Goal: Transaction & Acquisition: Purchase product/service

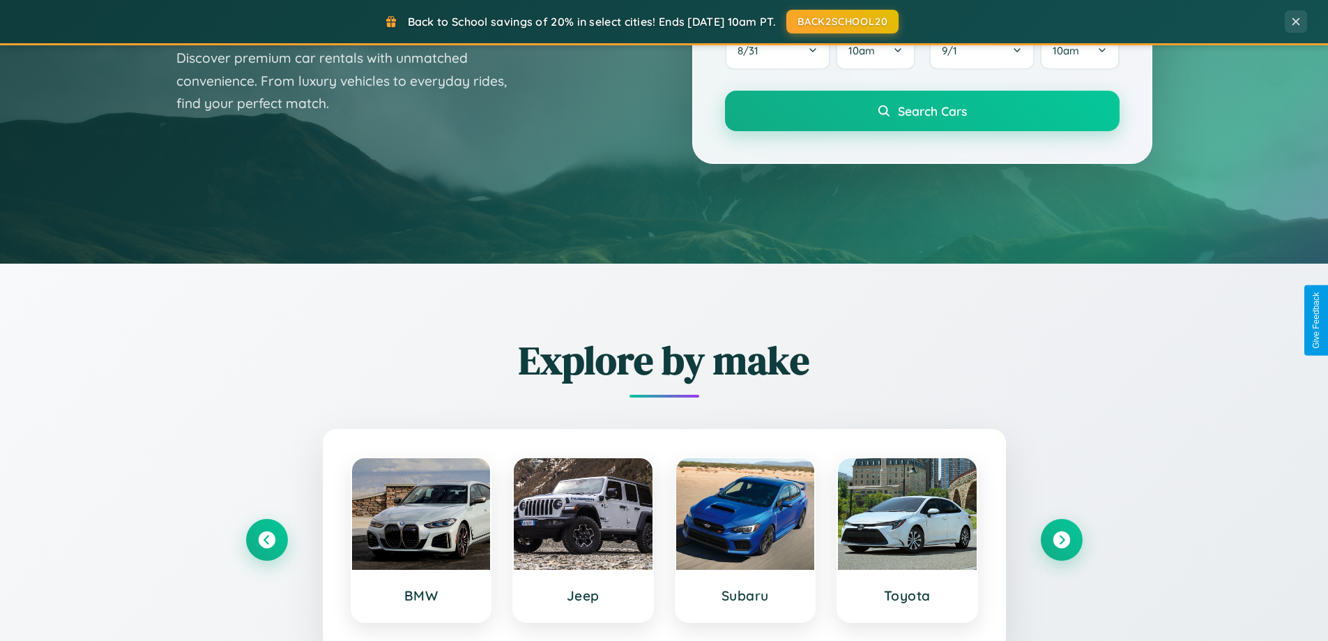
scroll to position [601, 0]
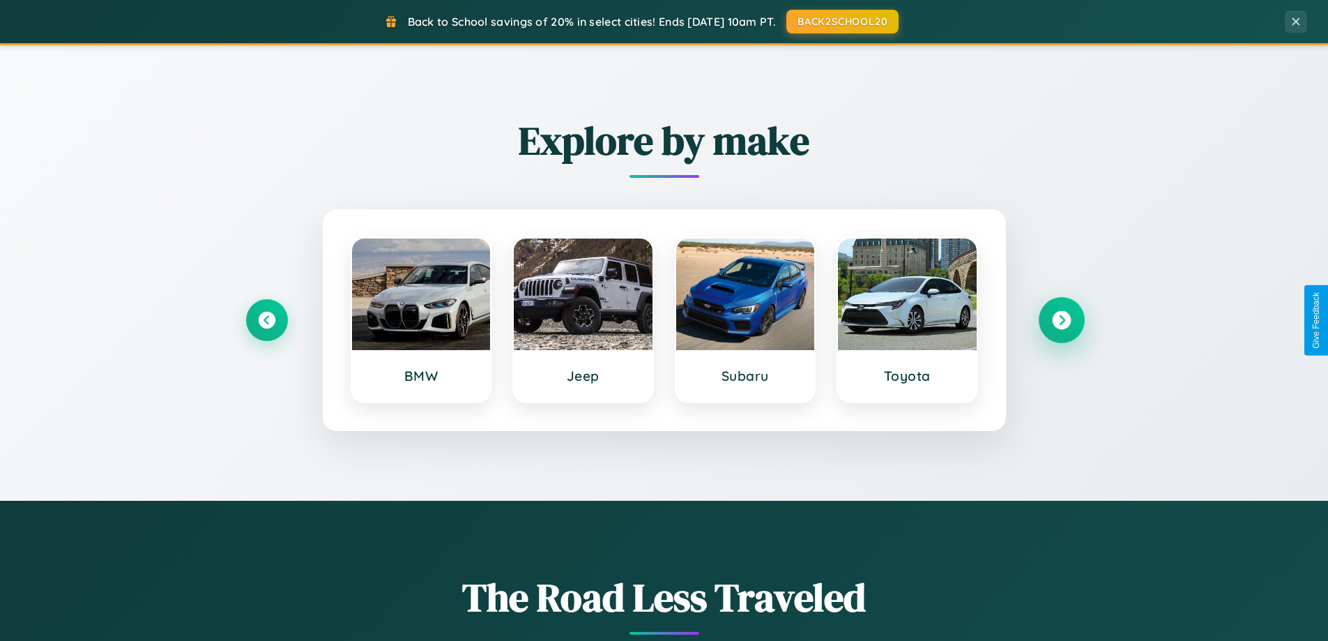
click at [1061, 320] on icon at bounding box center [1061, 320] width 19 height 19
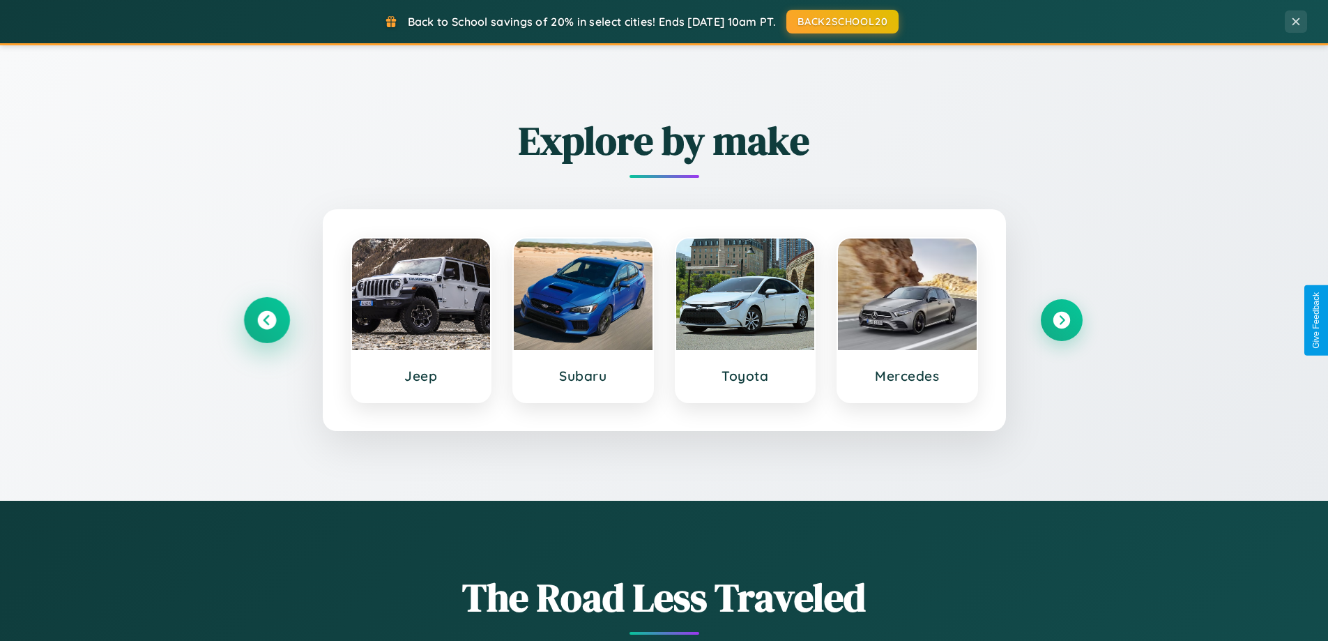
click at [266, 320] on icon at bounding box center [266, 320] width 19 height 19
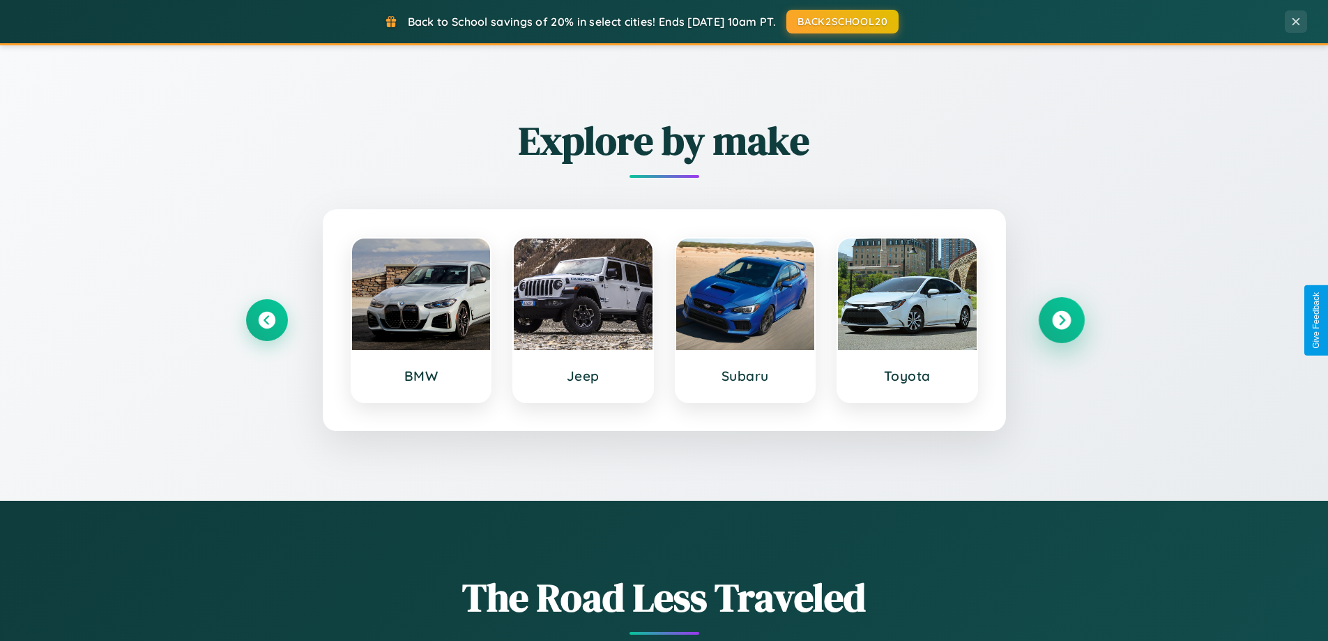
click at [1061, 320] on icon at bounding box center [1061, 320] width 19 height 19
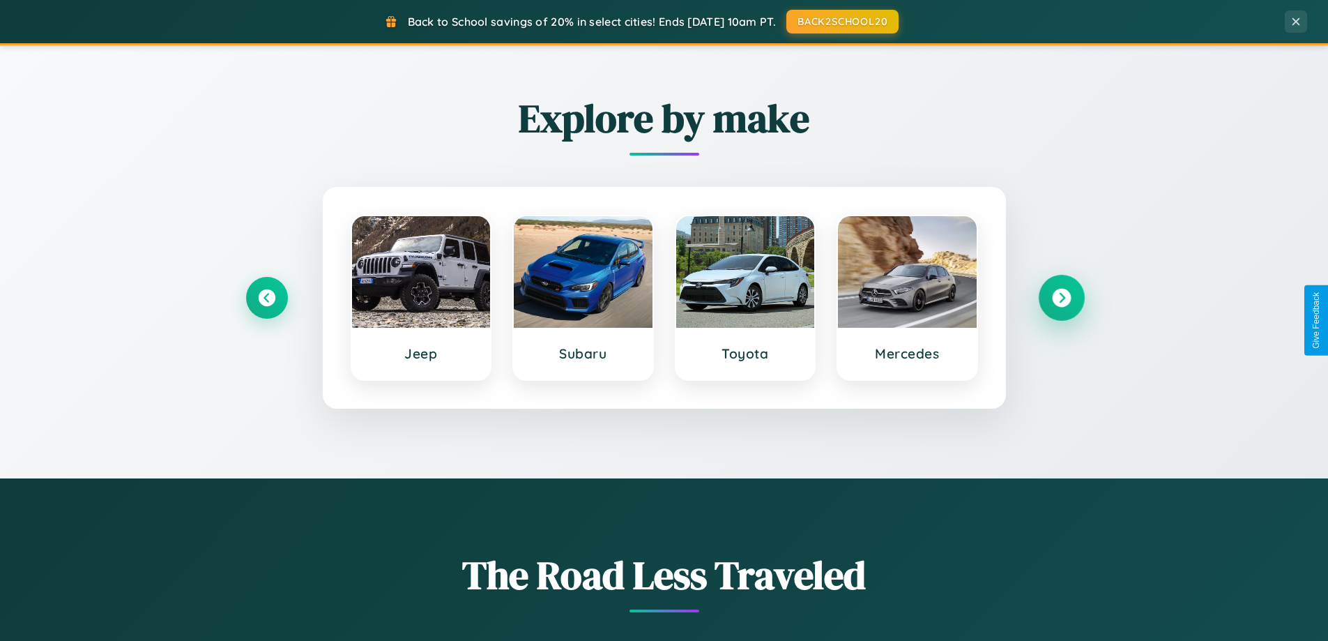
scroll to position [959, 0]
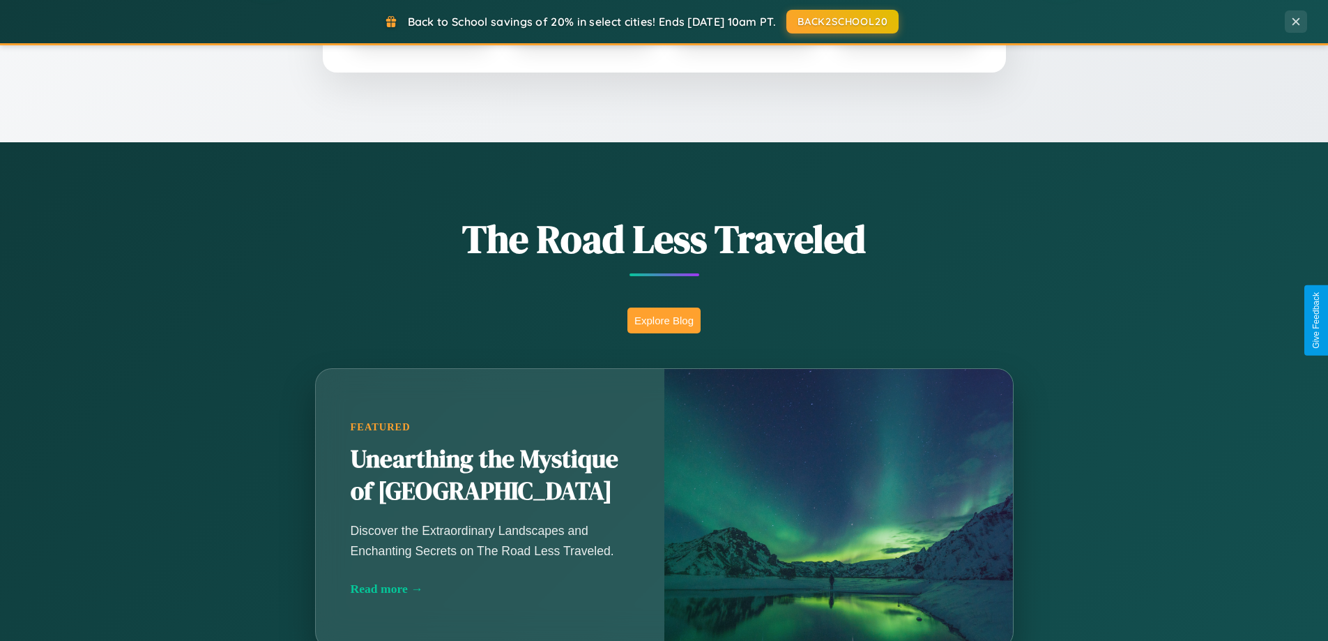
click at [664, 320] on button "Explore Blog" at bounding box center [663, 320] width 73 height 26
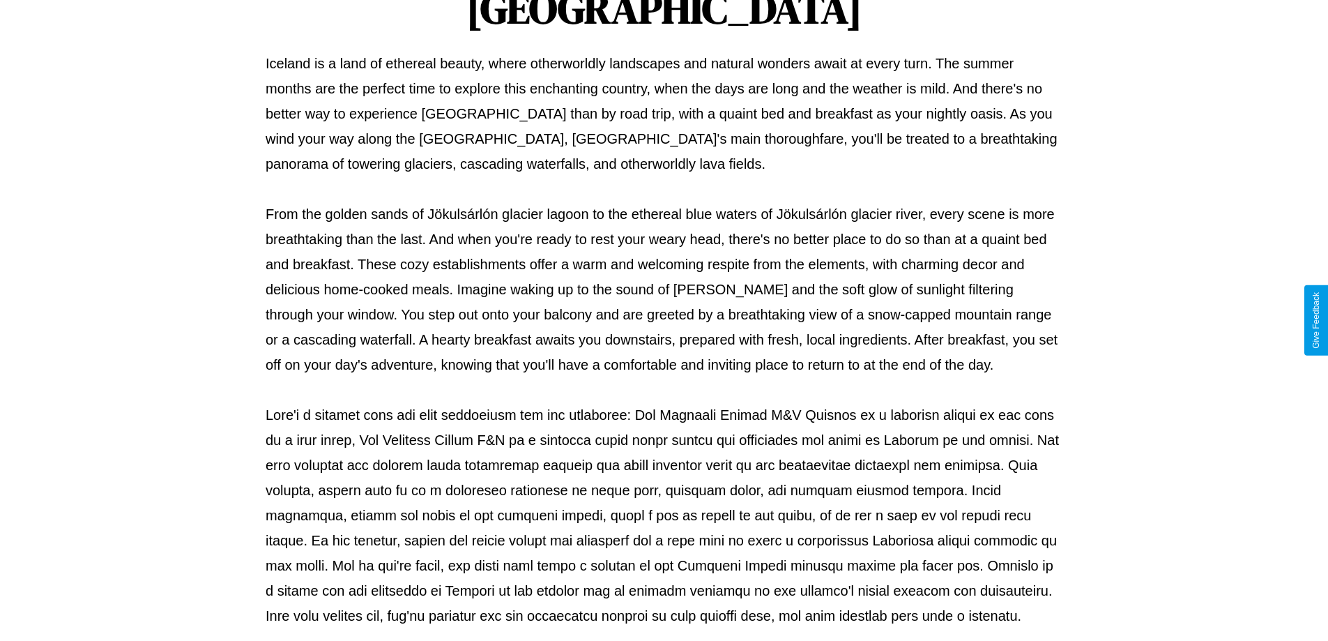
scroll to position [451, 0]
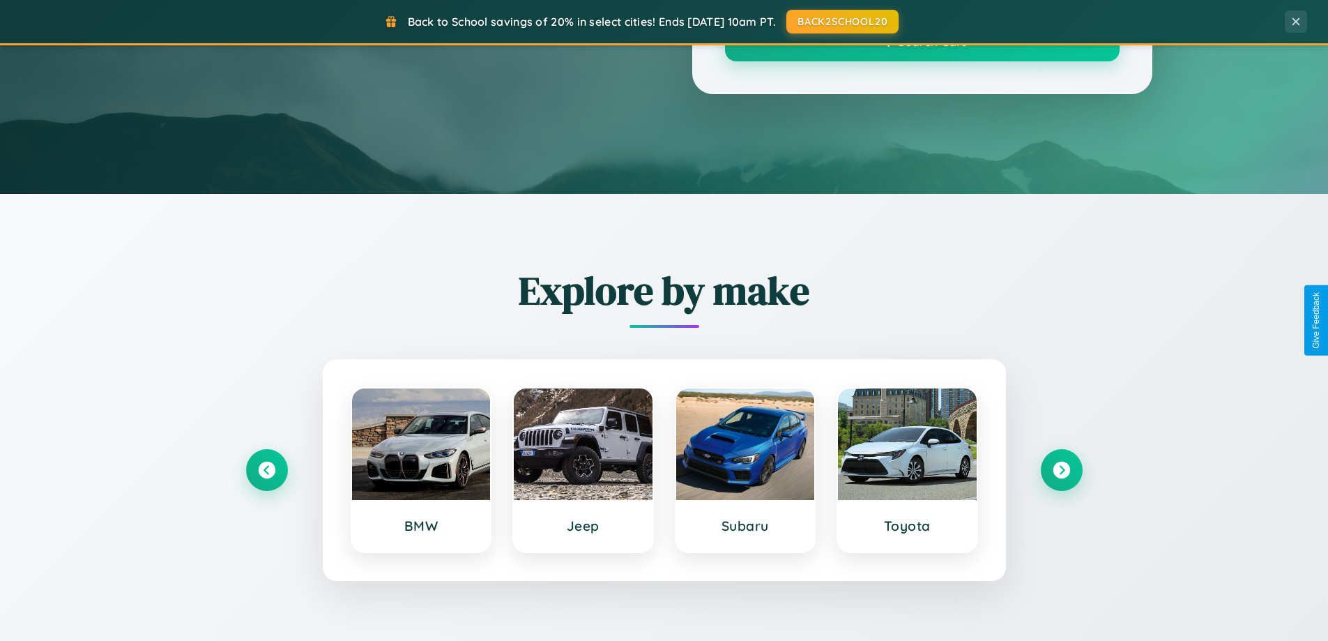
scroll to position [959, 0]
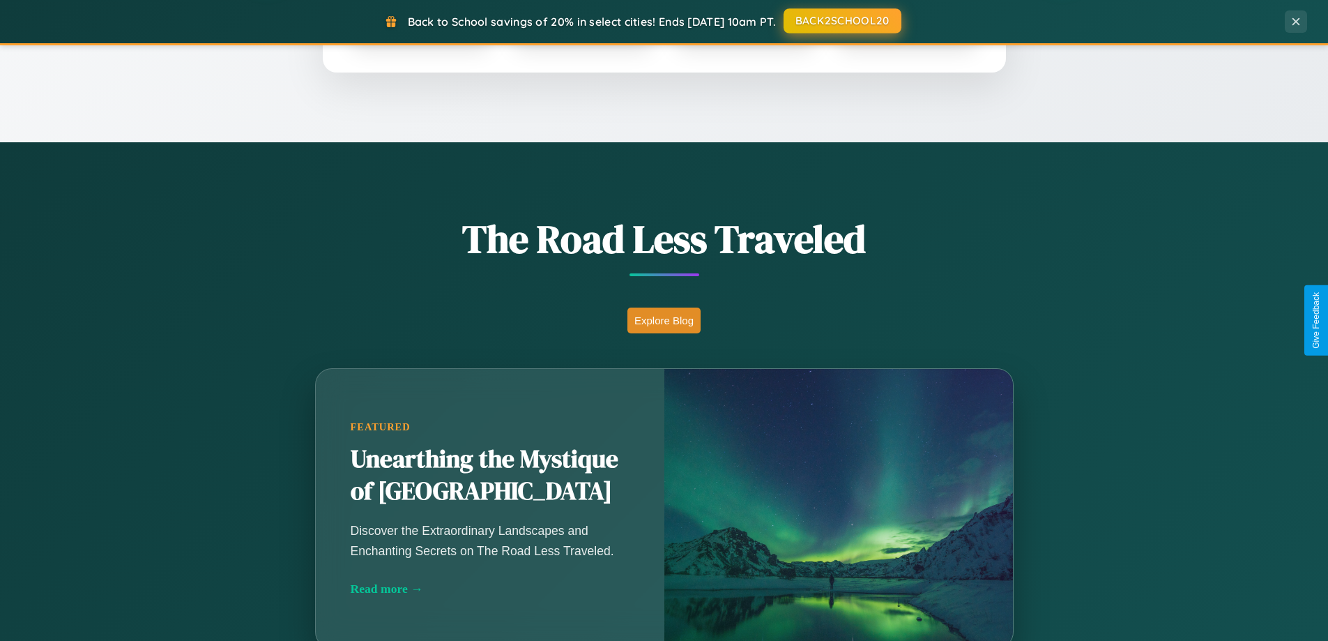
click at [841, 21] on button "BACK2SCHOOL20" at bounding box center [843, 20] width 118 height 25
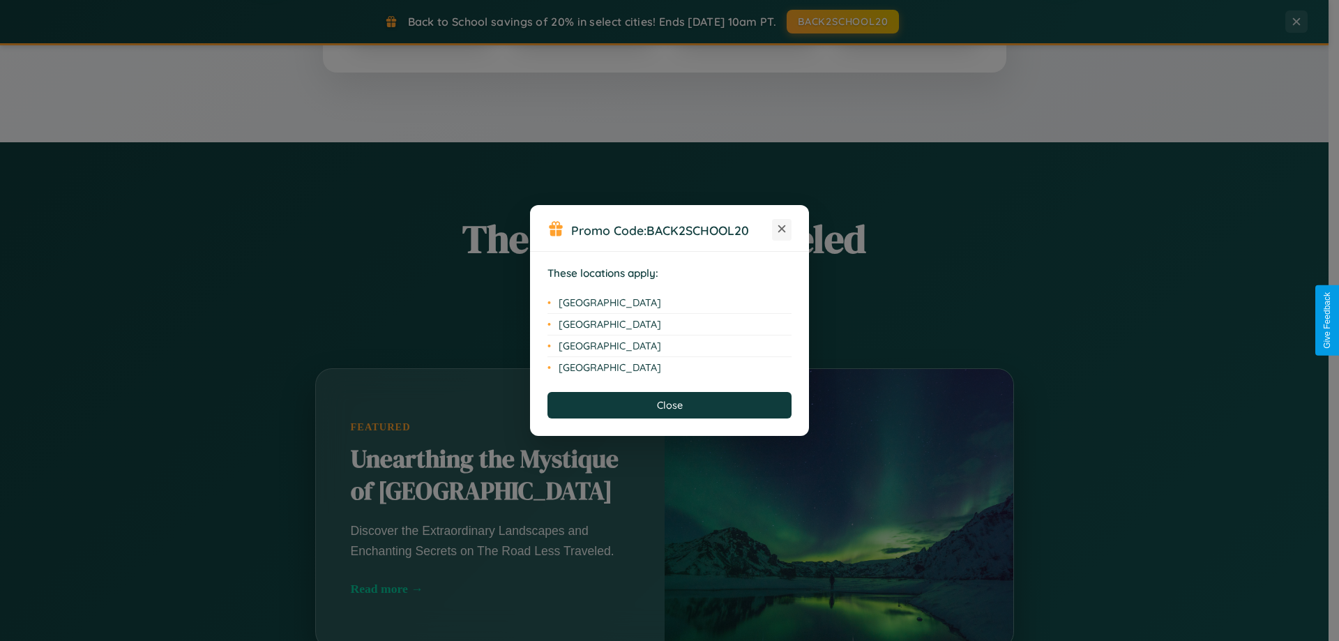
click at [781, 229] on icon at bounding box center [782, 229] width 8 height 8
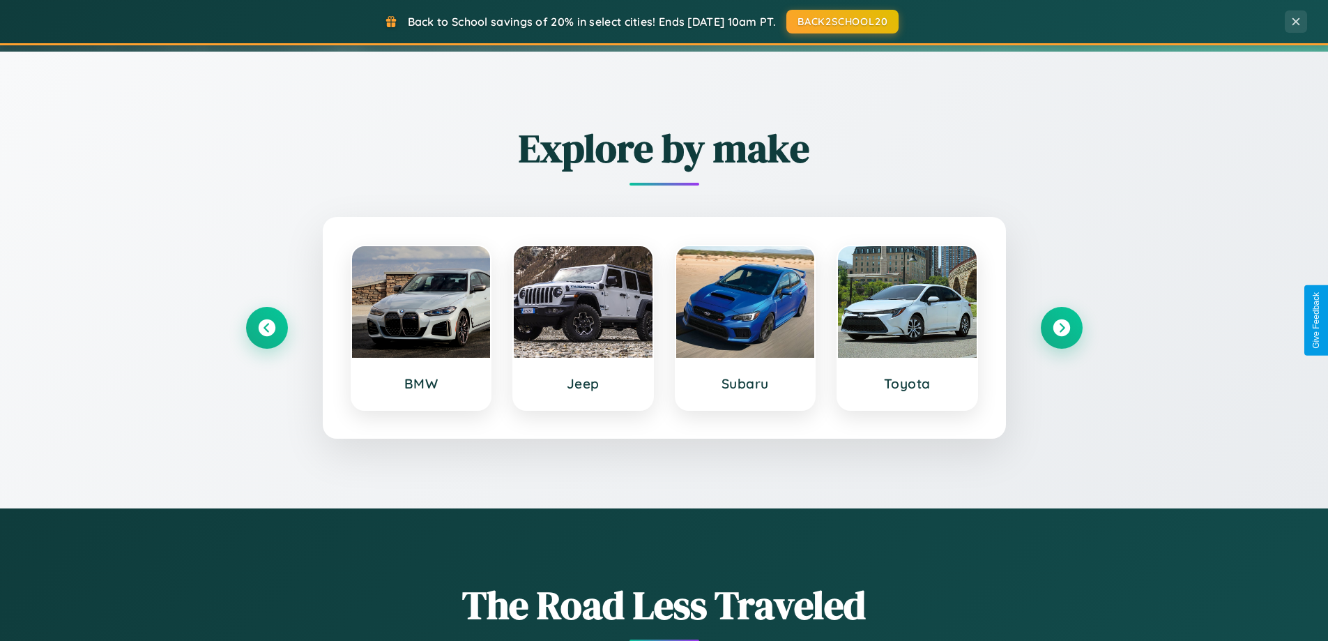
scroll to position [41, 0]
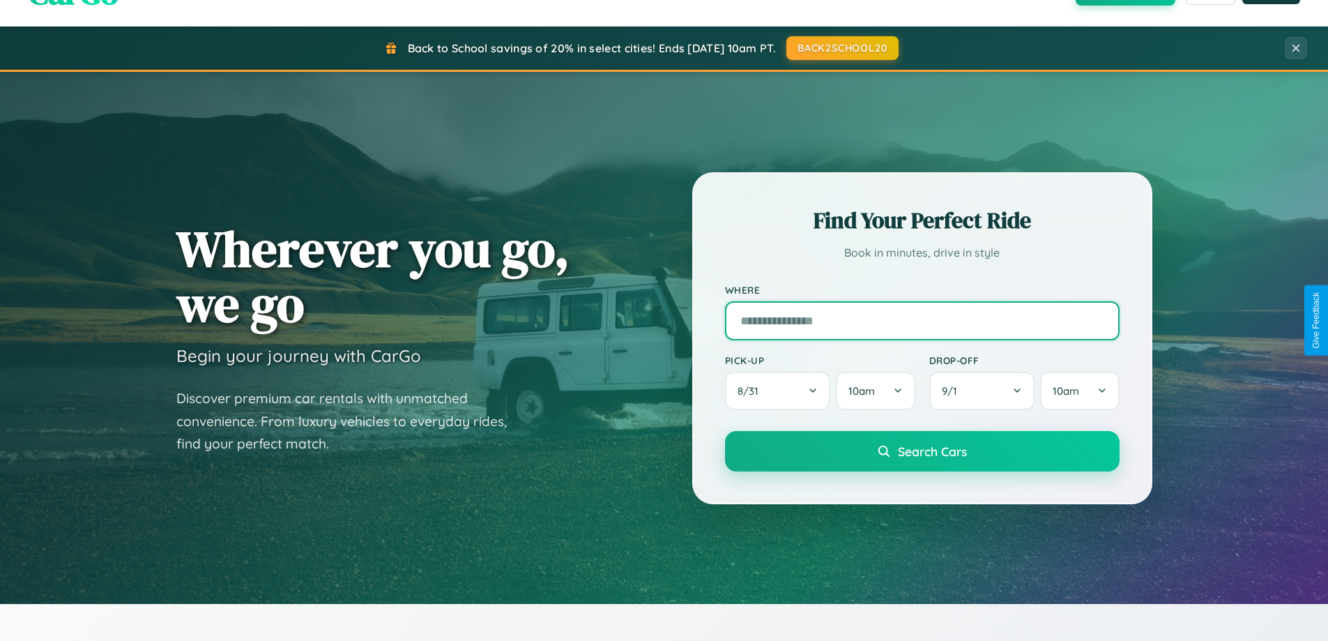
click at [922, 320] on input "text" at bounding box center [922, 320] width 395 height 39
type input "**********"
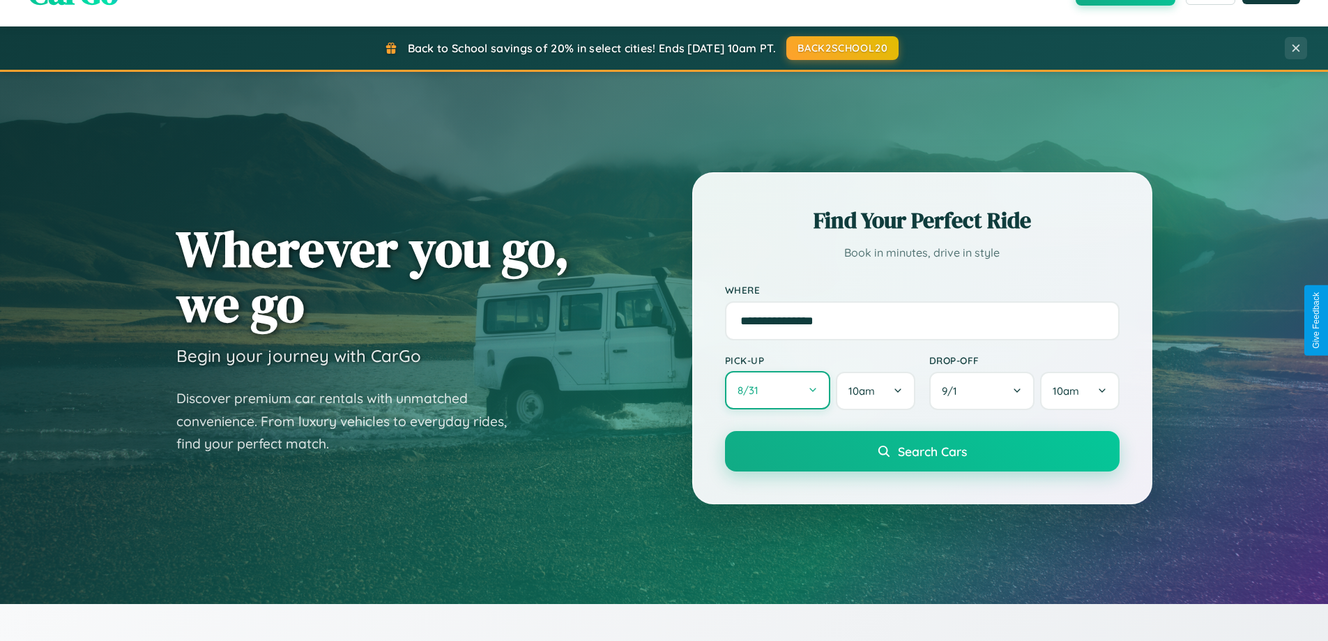
click at [777, 390] on button "8 / 31" at bounding box center [778, 390] width 106 height 38
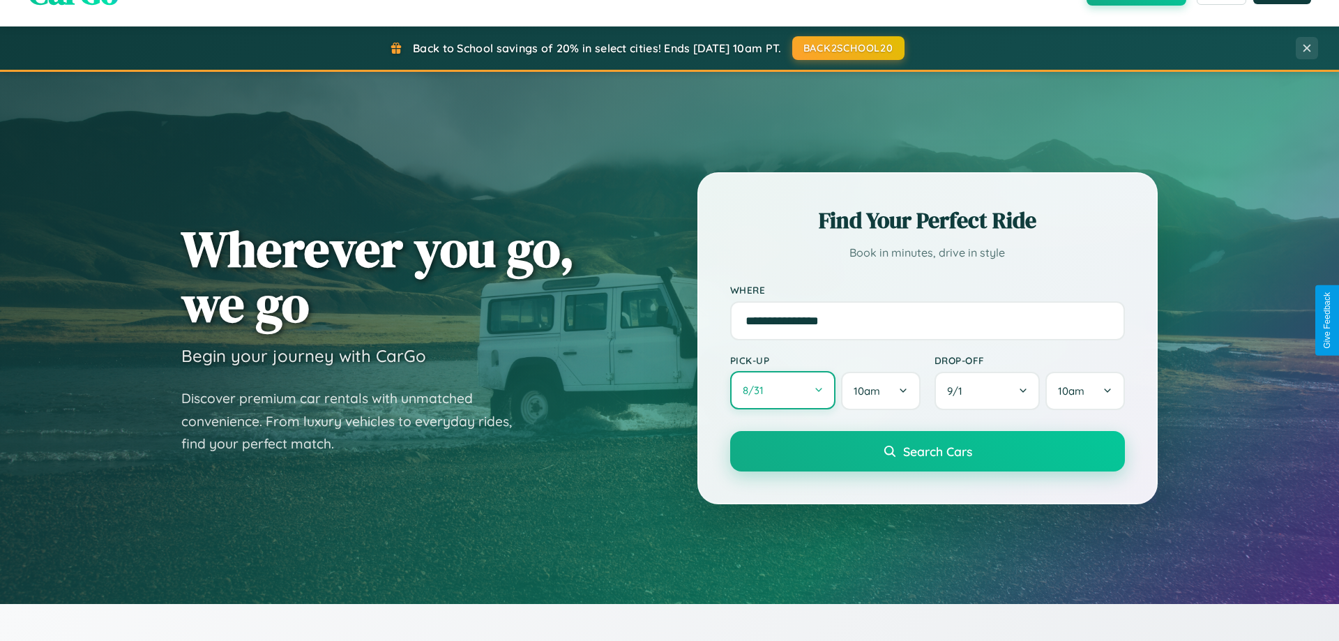
select select "*"
select select "****"
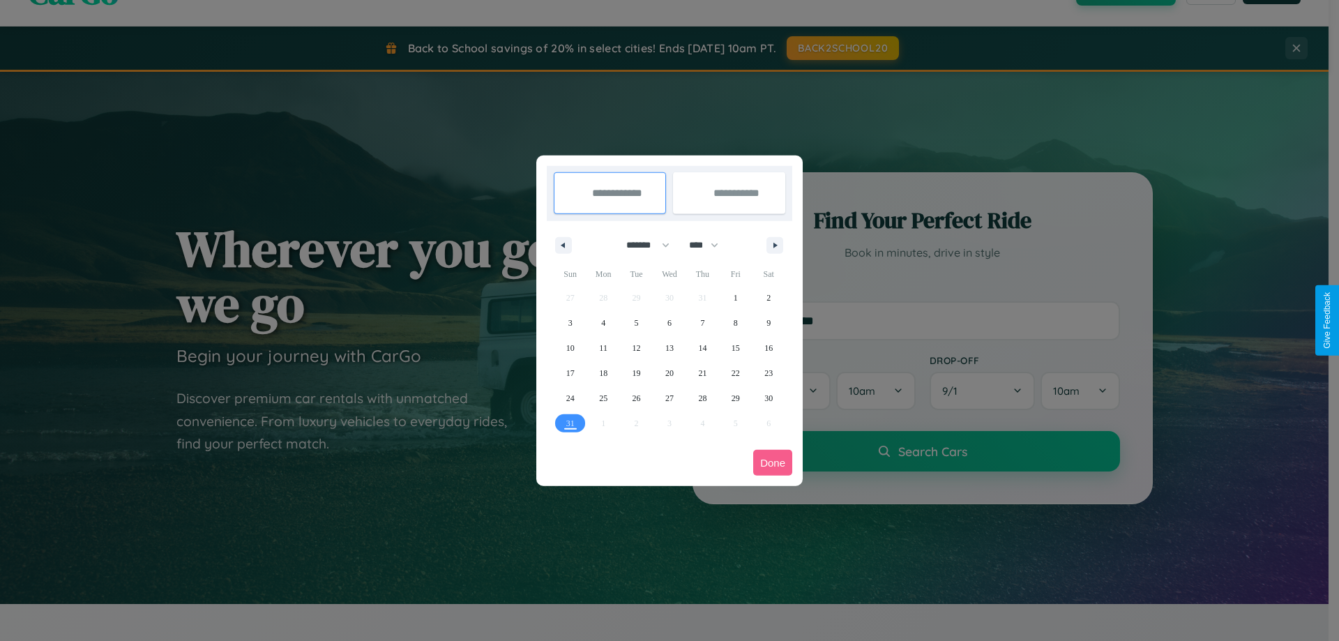
drag, startPoint x: 641, startPoint y: 245, endPoint x: 669, endPoint y: 280, distance: 44.6
click at [641, 245] on select "******* ******** ***** ***** *** **** **** ****** ********* ******* ******** **…" at bounding box center [645, 245] width 59 height 23
select select "*"
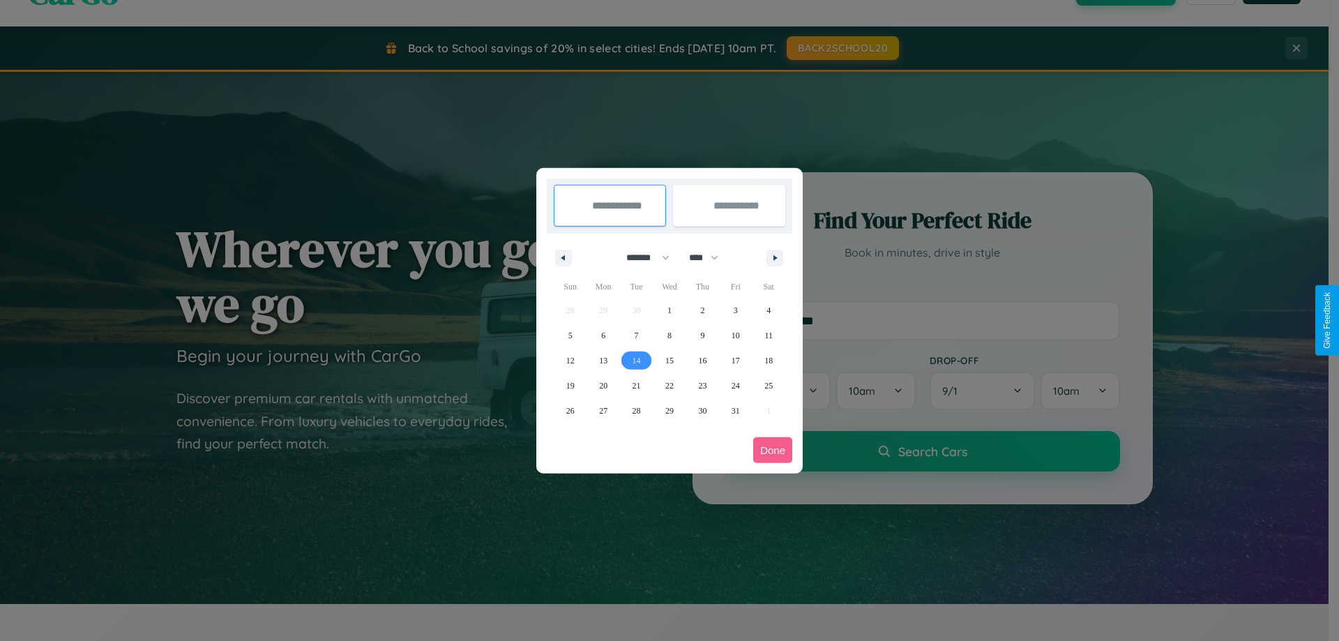
click at [636, 360] on span "14" at bounding box center [636, 360] width 8 height 25
type input "**********"
click at [768, 360] on span "18" at bounding box center [768, 360] width 8 height 25
type input "**********"
click at [772, 450] on button "Done" at bounding box center [772, 450] width 39 height 26
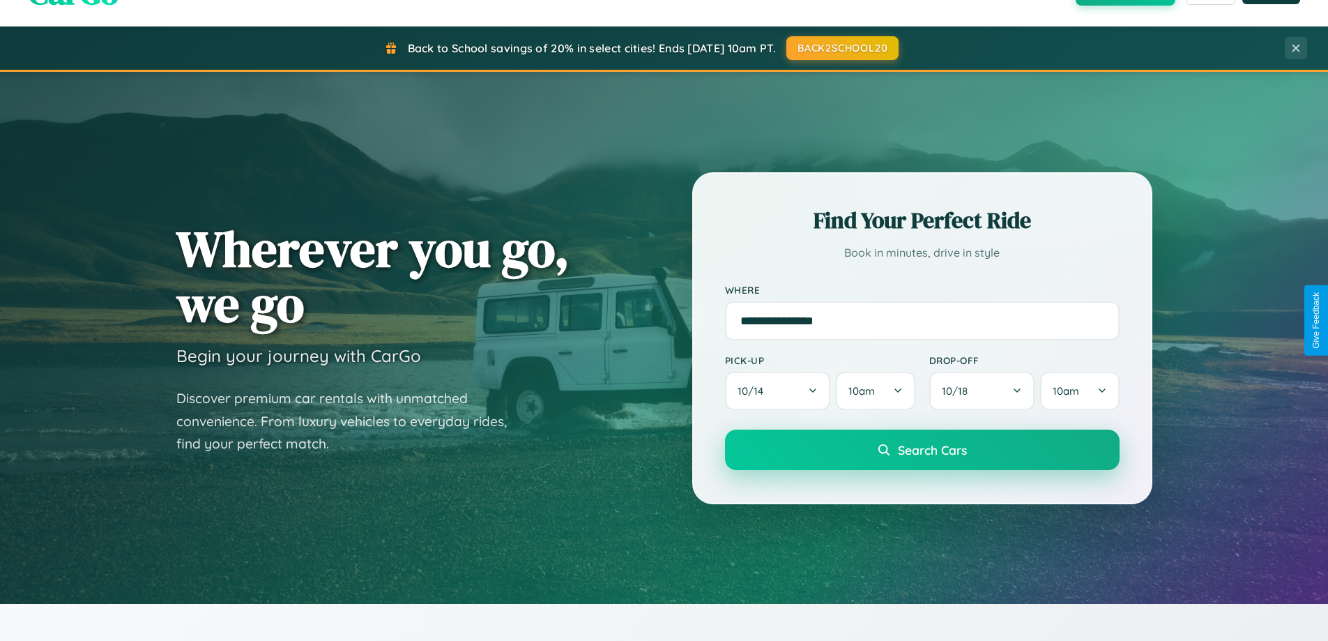
click at [922, 450] on span "Search Cars" at bounding box center [932, 449] width 69 height 15
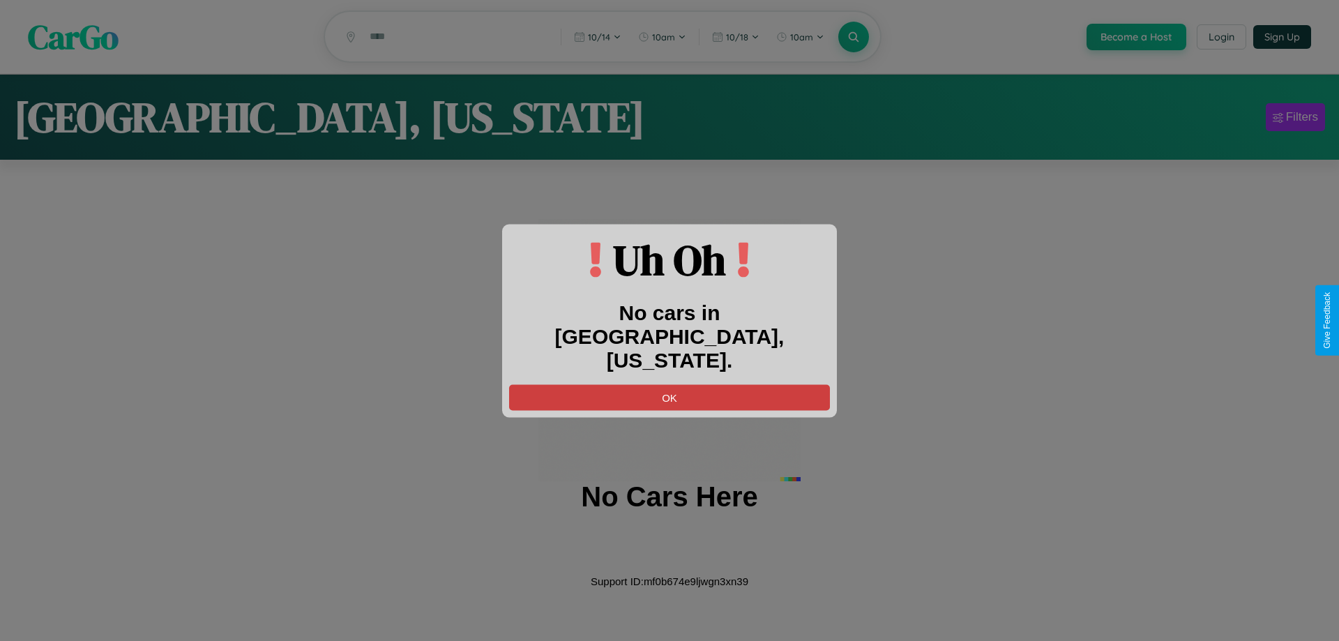
click at [669, 384] on button "OK" at bounding box center [669, 397] width 321 height 26
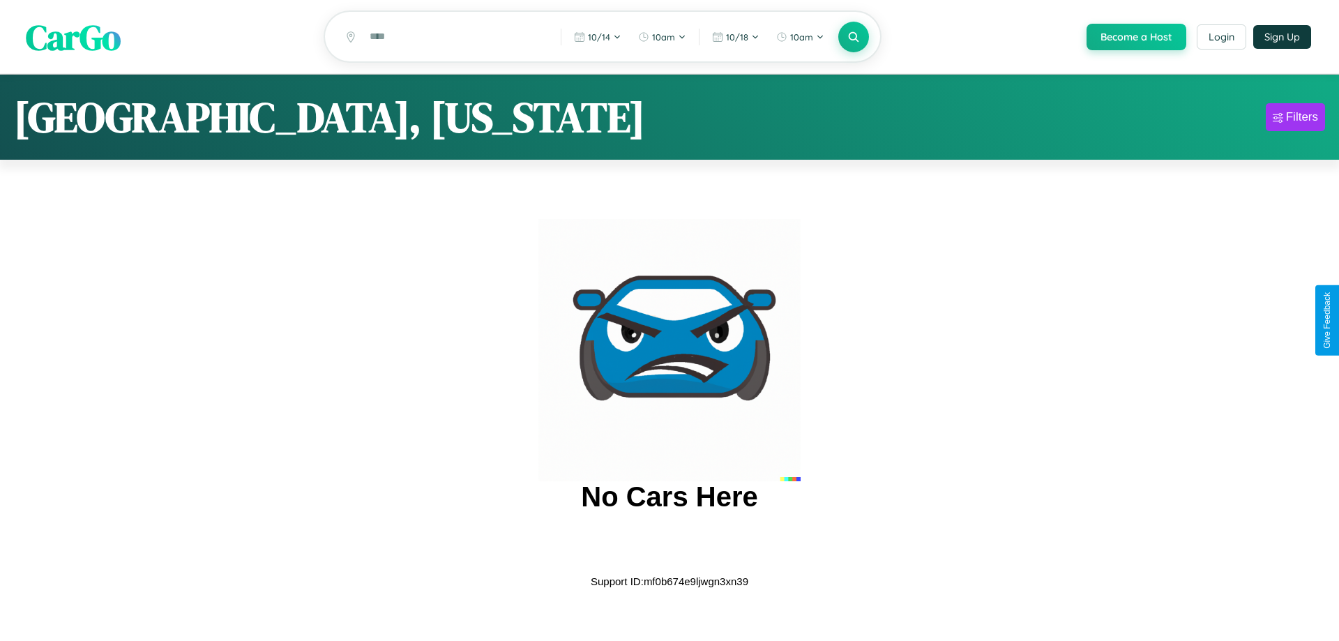
click at [73, 37] on span "CarGo" at bounding box center [73, 37] width 95 height 48
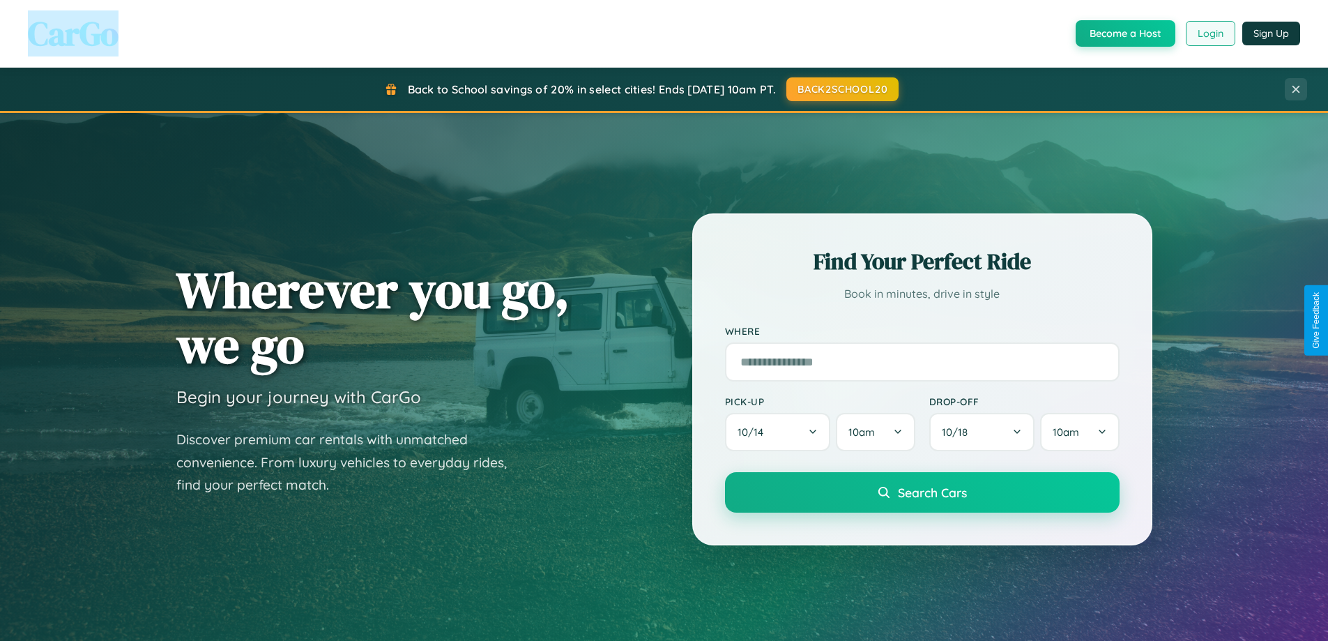
click at [1210, 33] on button "Login" at bounding box center [1210, 33] width 49 height 25
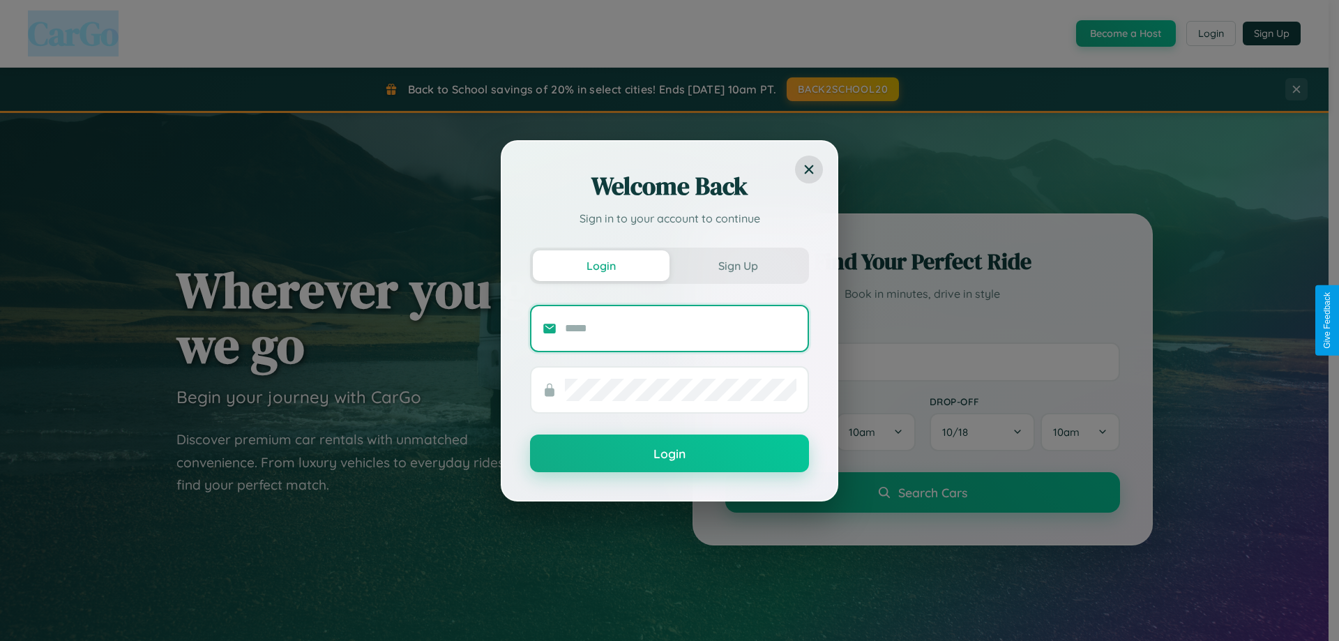
click at [680, 328] on input "text" at bounding box center [680, 328] width 231 height 22
type input "**********"
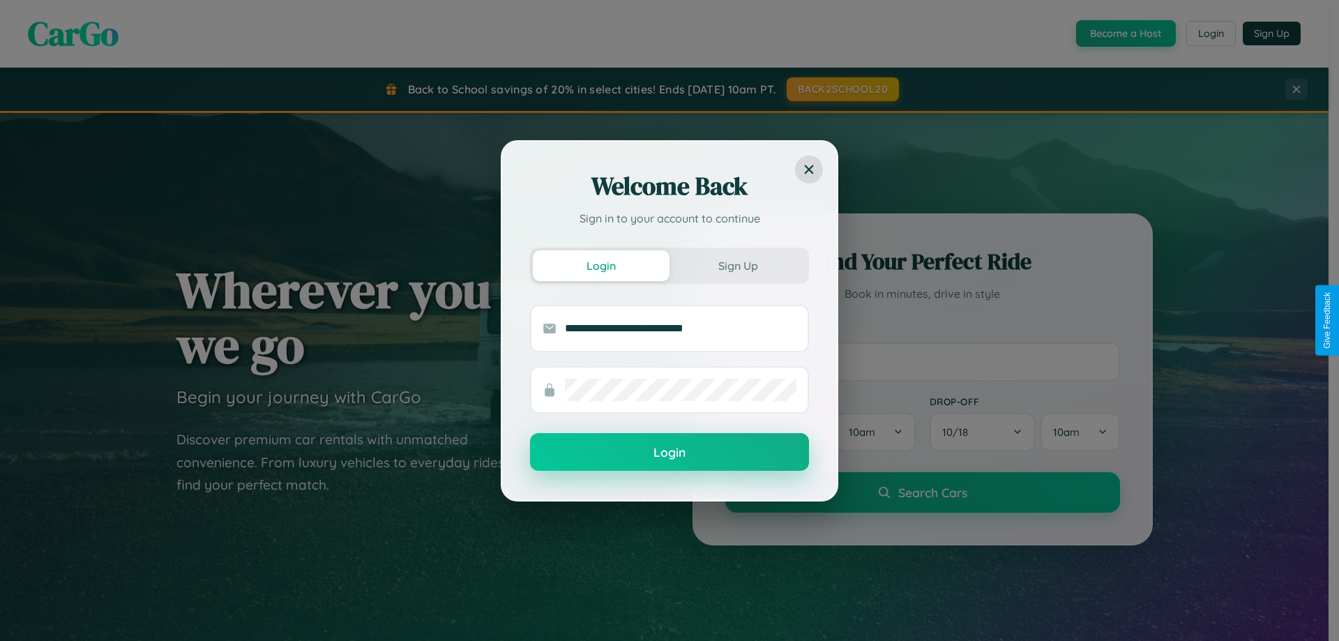
click at [669, 452] on button "Login" at bounding box center [669, 452] width 279 height 38
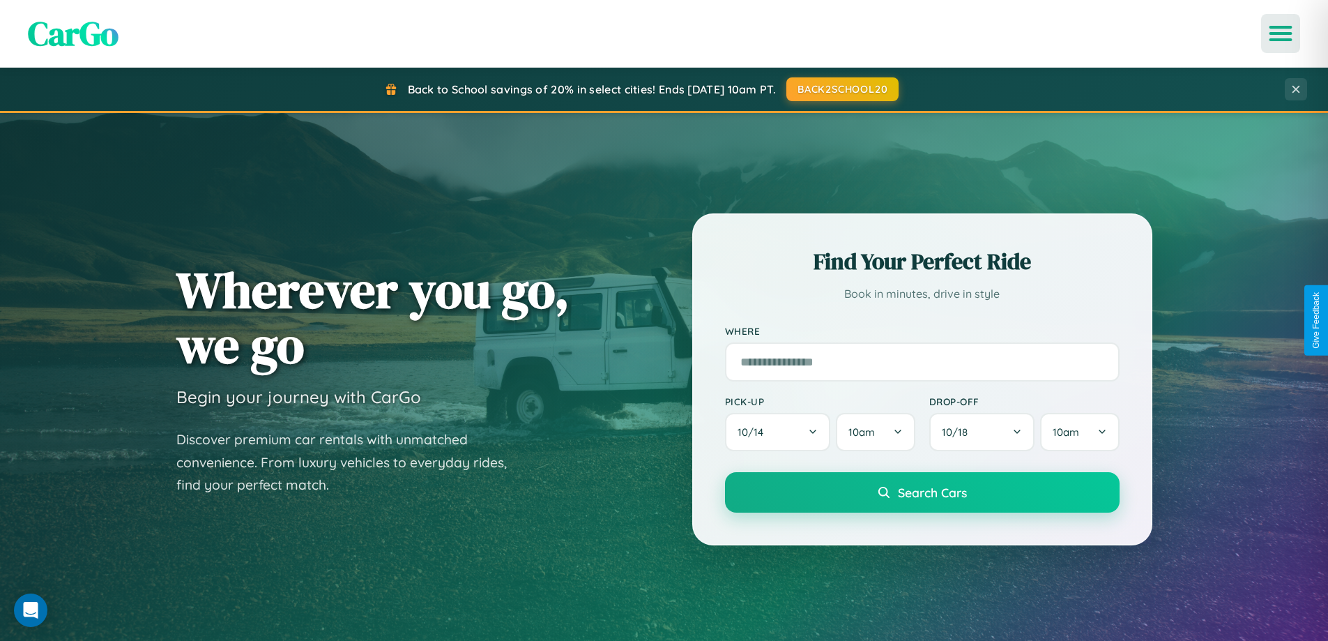
click at [1281, 33] on icon "Open menu" at bounding box center [1281, 33] width 20 height 13
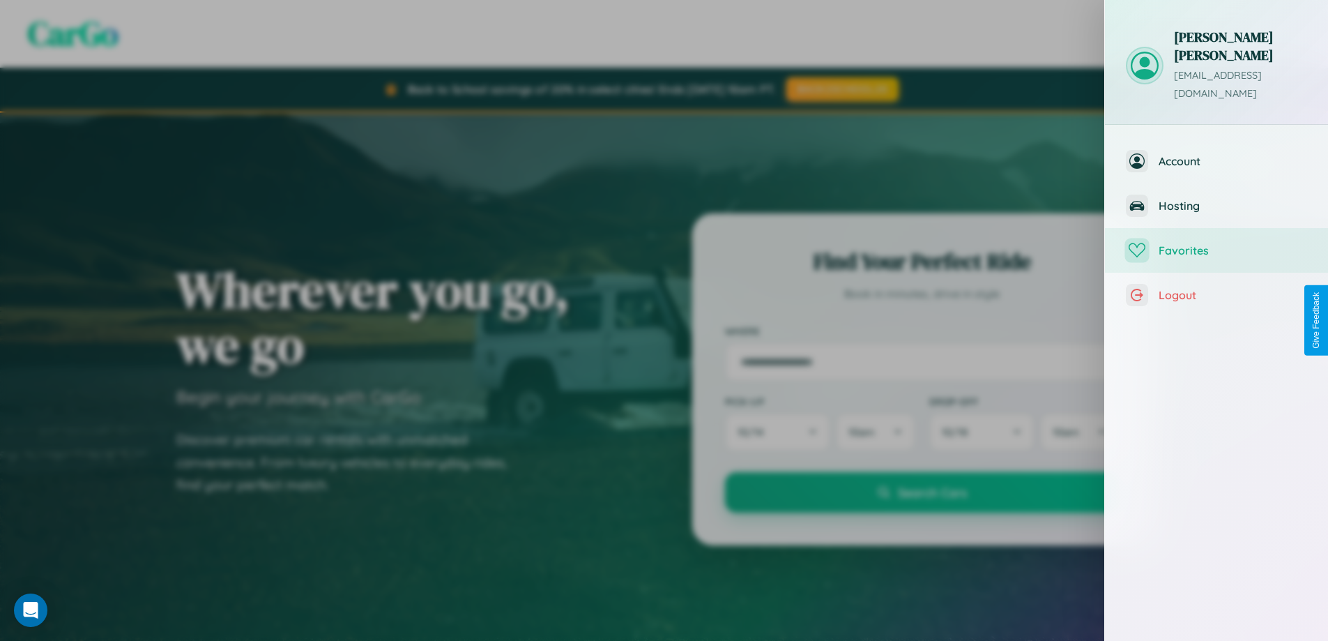
click at [1217, 243] on span "Favorites" at bounding box center [1233, 250] width 148 height 14
